Goal: Task Accomplishment & Management: Use online tool/utility

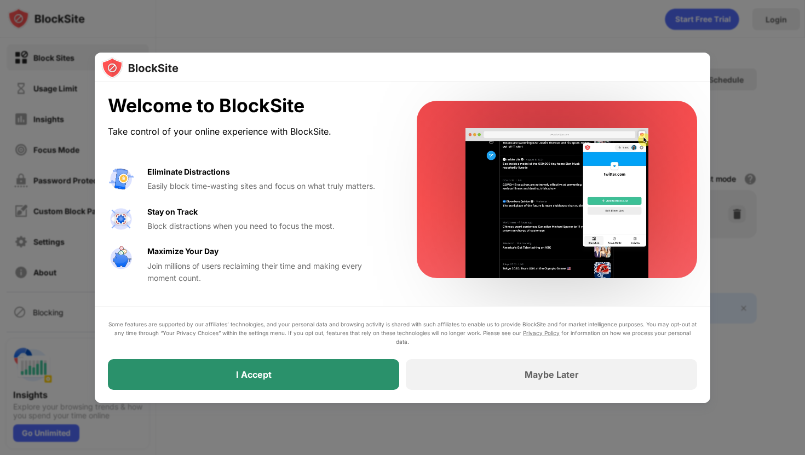
click at [313, 380] on div "I Accept" at bounding box center [253, 374] width 291 height 31
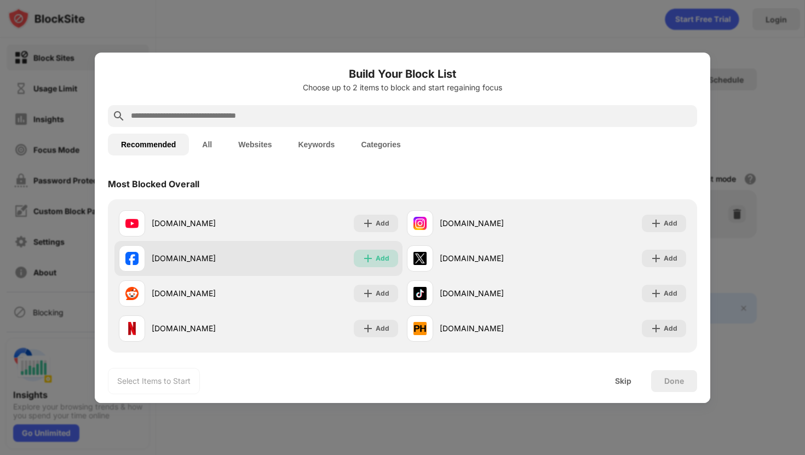
click at [386, 256] on div "Add" at bounding box center [382, 258] width 14 height 11
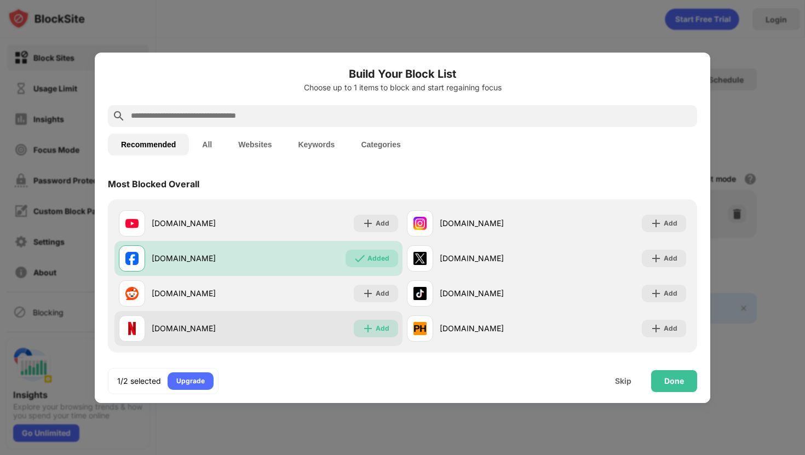
click at [376, 325] on div "Add" at bounding box center [382, 328] width 14 height 11
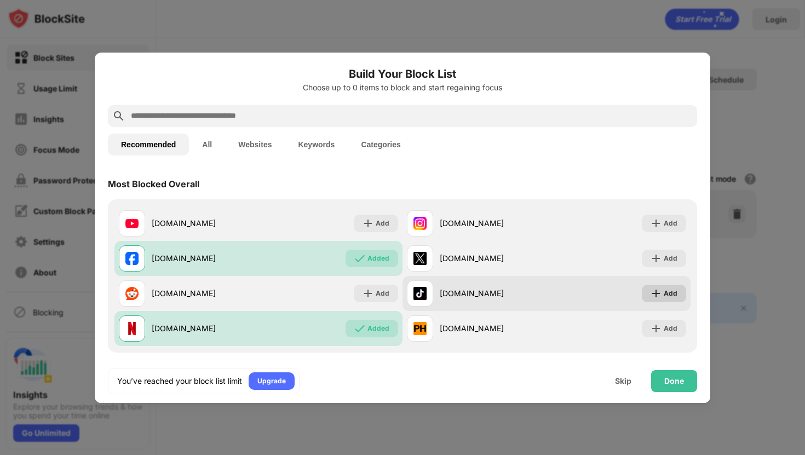
click at [661, 294] on img at bounding box center [655, 293] width 11 height 11
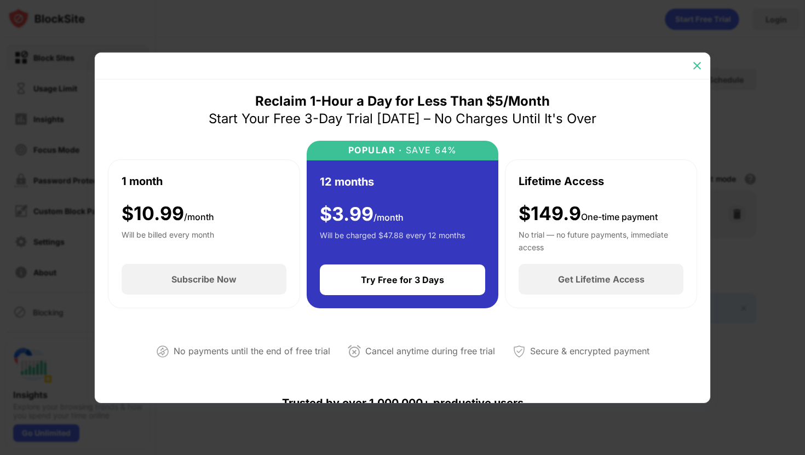
click at [697, 64] on img at bounding box center [696, 65] width 11 height 11
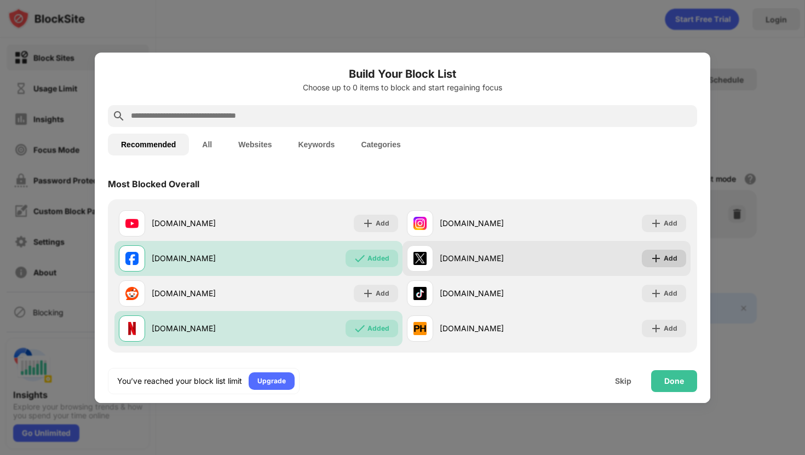
click at [671, 261] on div "Add" at bounding box center [670, 258] width 14 height 11
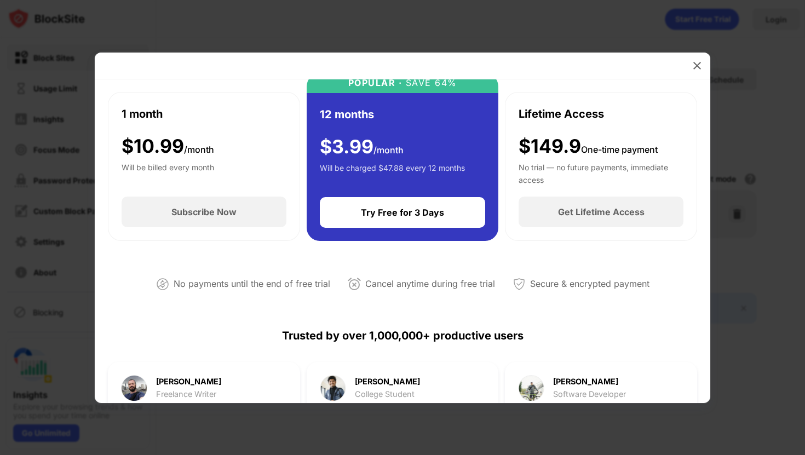
scroll to position [18, 0]
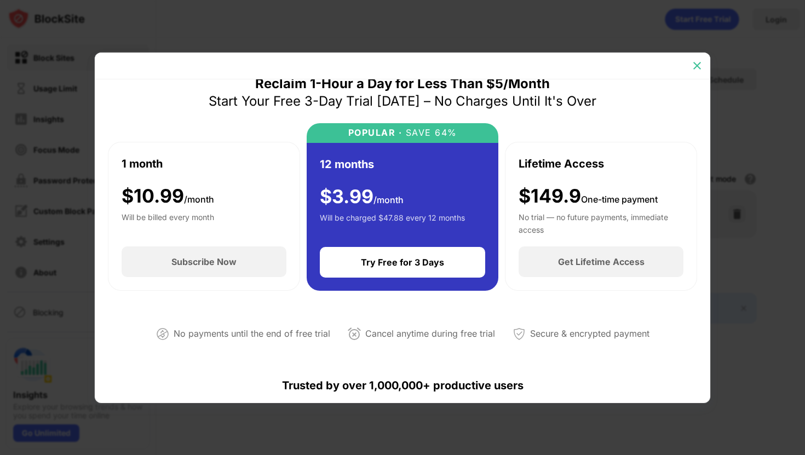
click at [693, 66] on img at bounding box center [696, 65] width 11 height 11
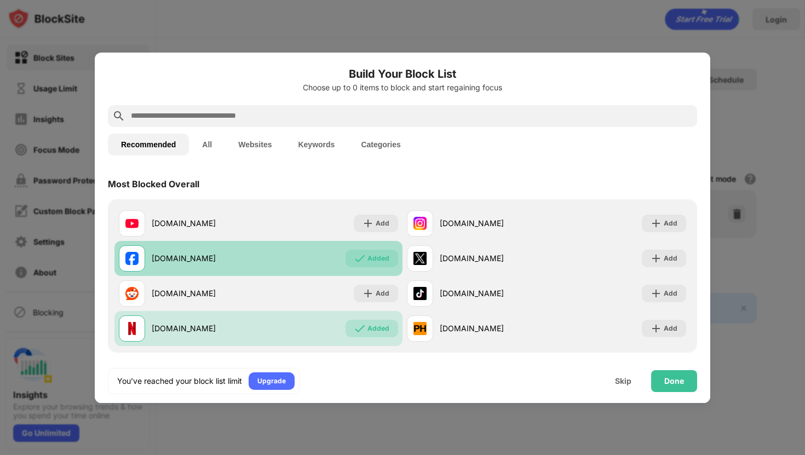
click at [377, 257] on div "Added" at bounding box center [378, 258] width 22 height 11
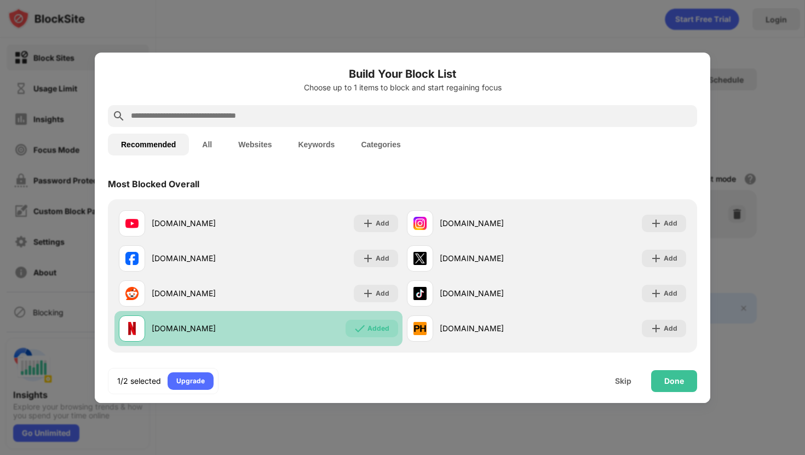
click at [377, 328] on div "Added" at bounding box center [378, 328] width 22 height 11
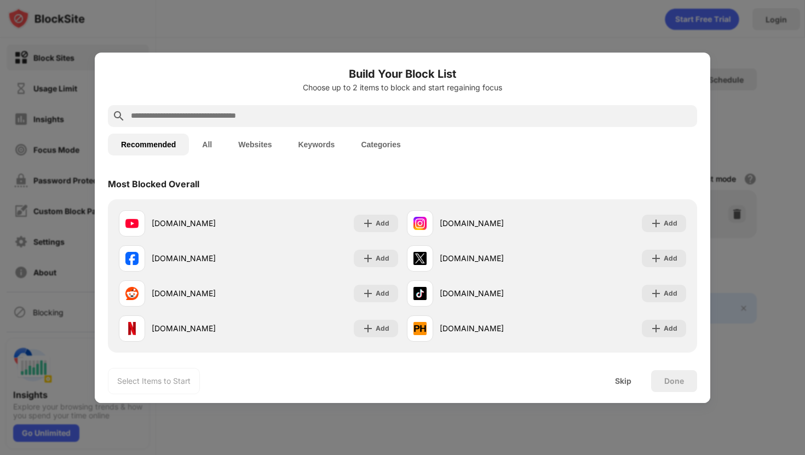
click at [376, 114] on input "text" at bounding box center [411, 115] width 563 height 13
click at [621, 379] on div "Skip" at bounding box center [623, 381] width 16 height 9
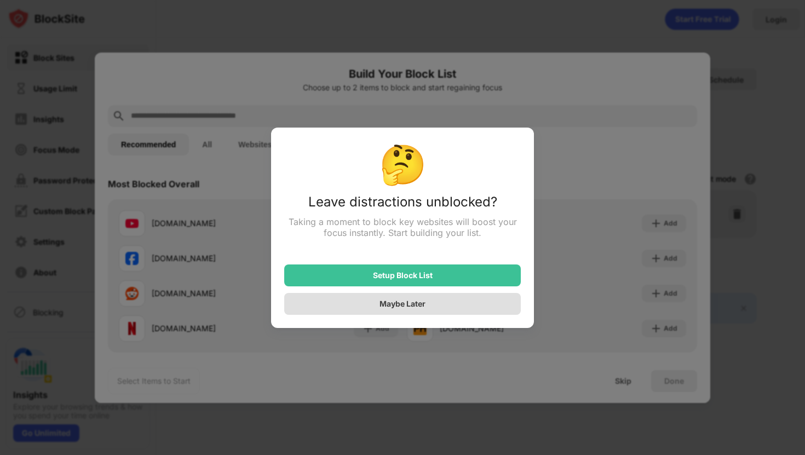
click at [437, 311] on div "Maybe Later" at bounding box center [402, 304] width 236 height 22
